Goal: Task Accomplishment & Management: Use online tool/utility

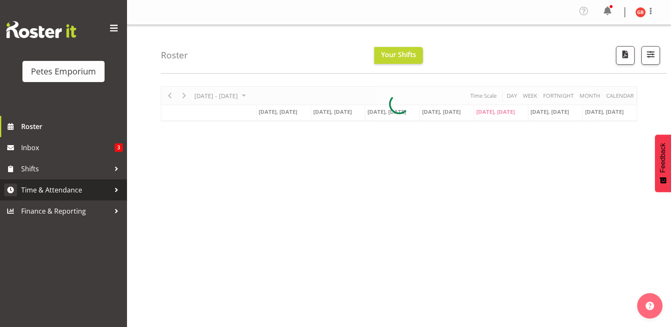
click at [56, 191] on span "Time & Attendance" at bounding box center [65, 190] width 89 height 13
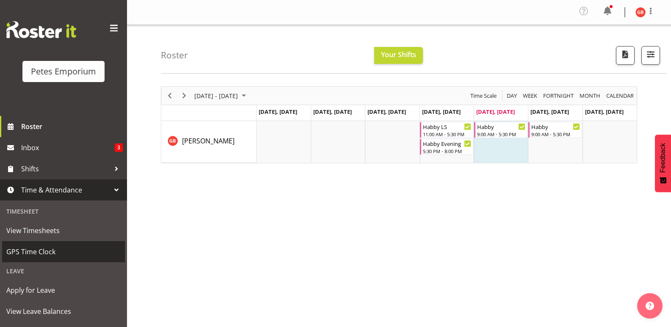
click at [36, 252] on span "GPS Time Clock" at bounding box center [63, 251] width 114 height 13
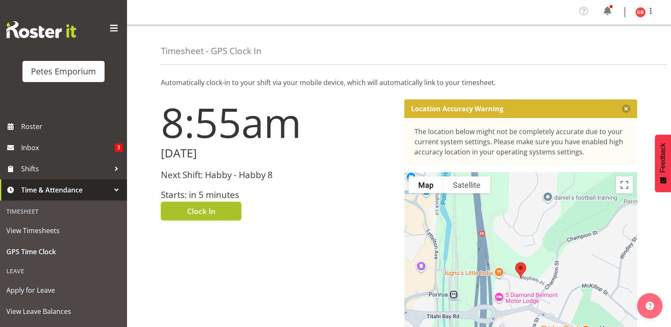
click at [216, 213] on button "Clock In" at bounding box center [201, 211] width 80 height 19
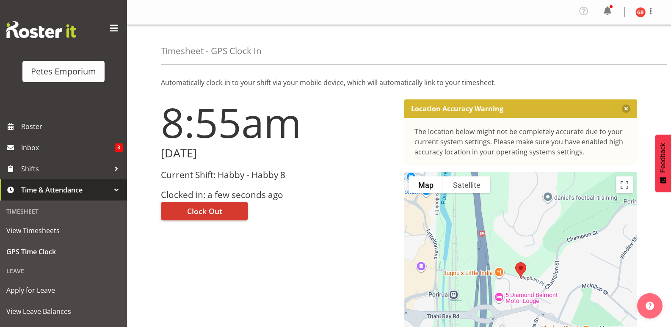
click at [635, 10] on img at bounding box center [640, 12] width 10 height 10
click at [597, 51] on link "Log Out" at bounding box center [614, 46] width 81 height 15
